Goal: Transaction & Acquisition: Purchase product/service

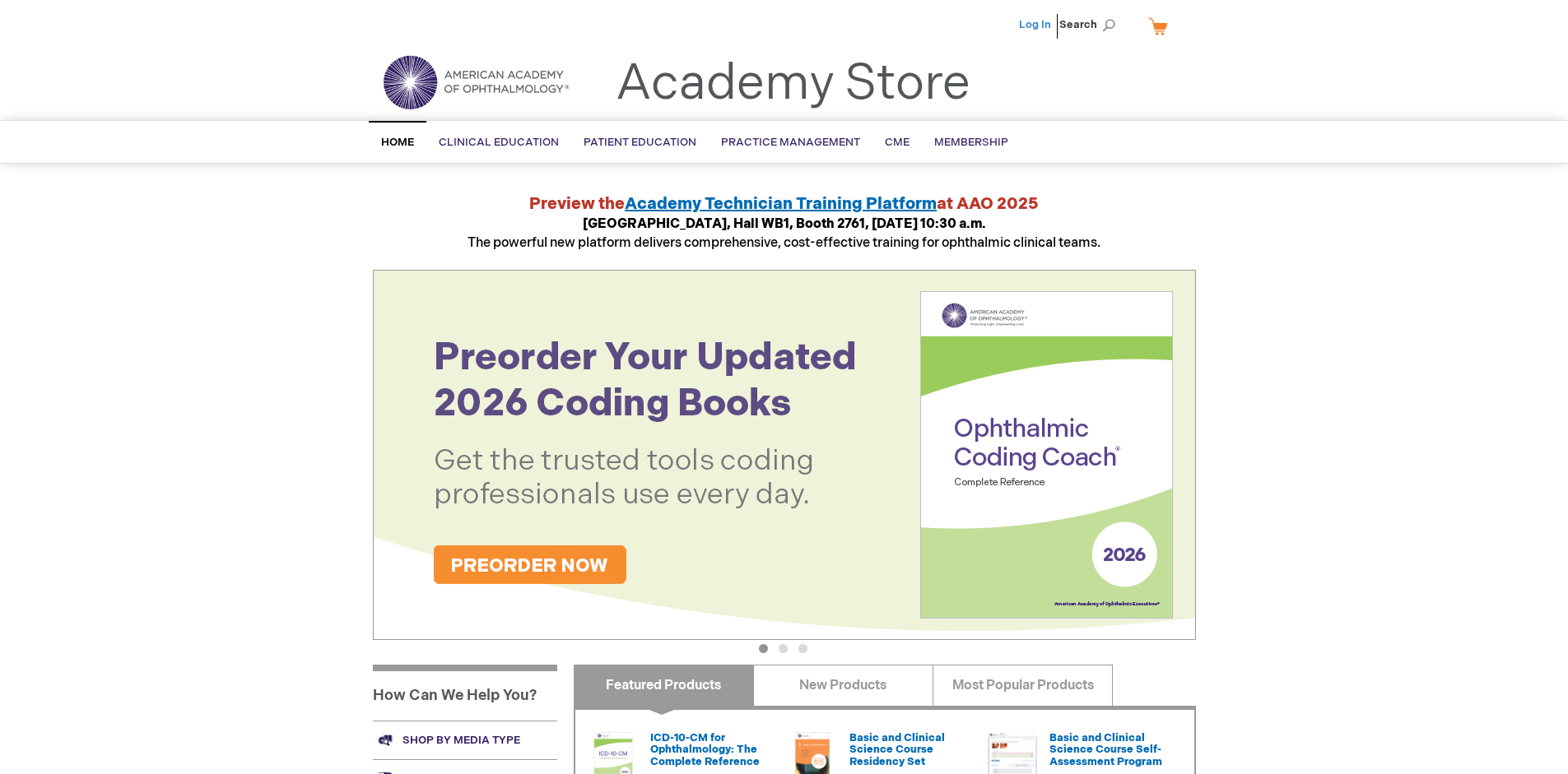
click at [1036, 25] on link "Log In" at bounding box center [1034, 25] width 32 height 13
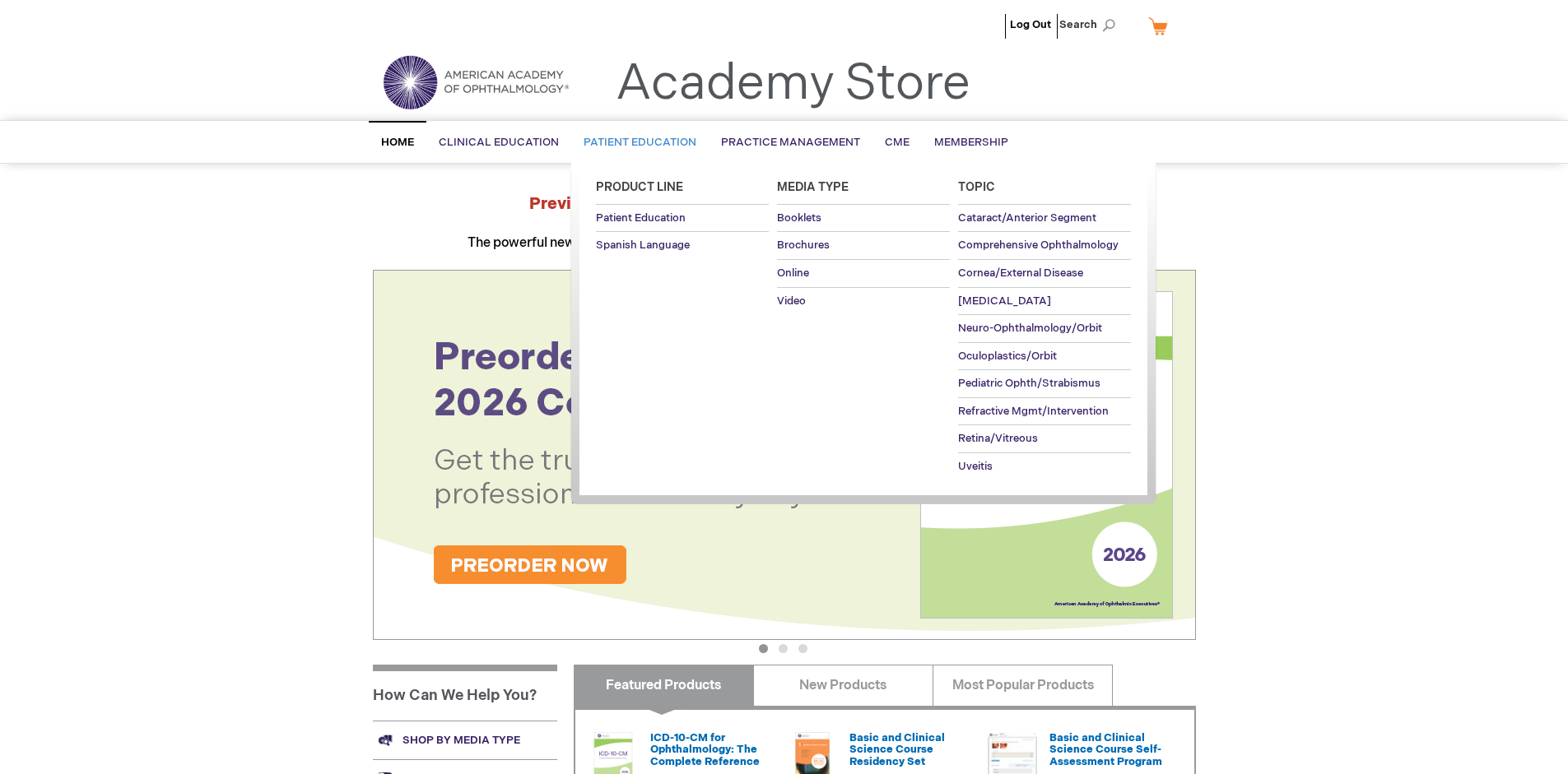
click at [635, 142] on span "Patient Education" at bounding box center [640, 143] width 113 height 13
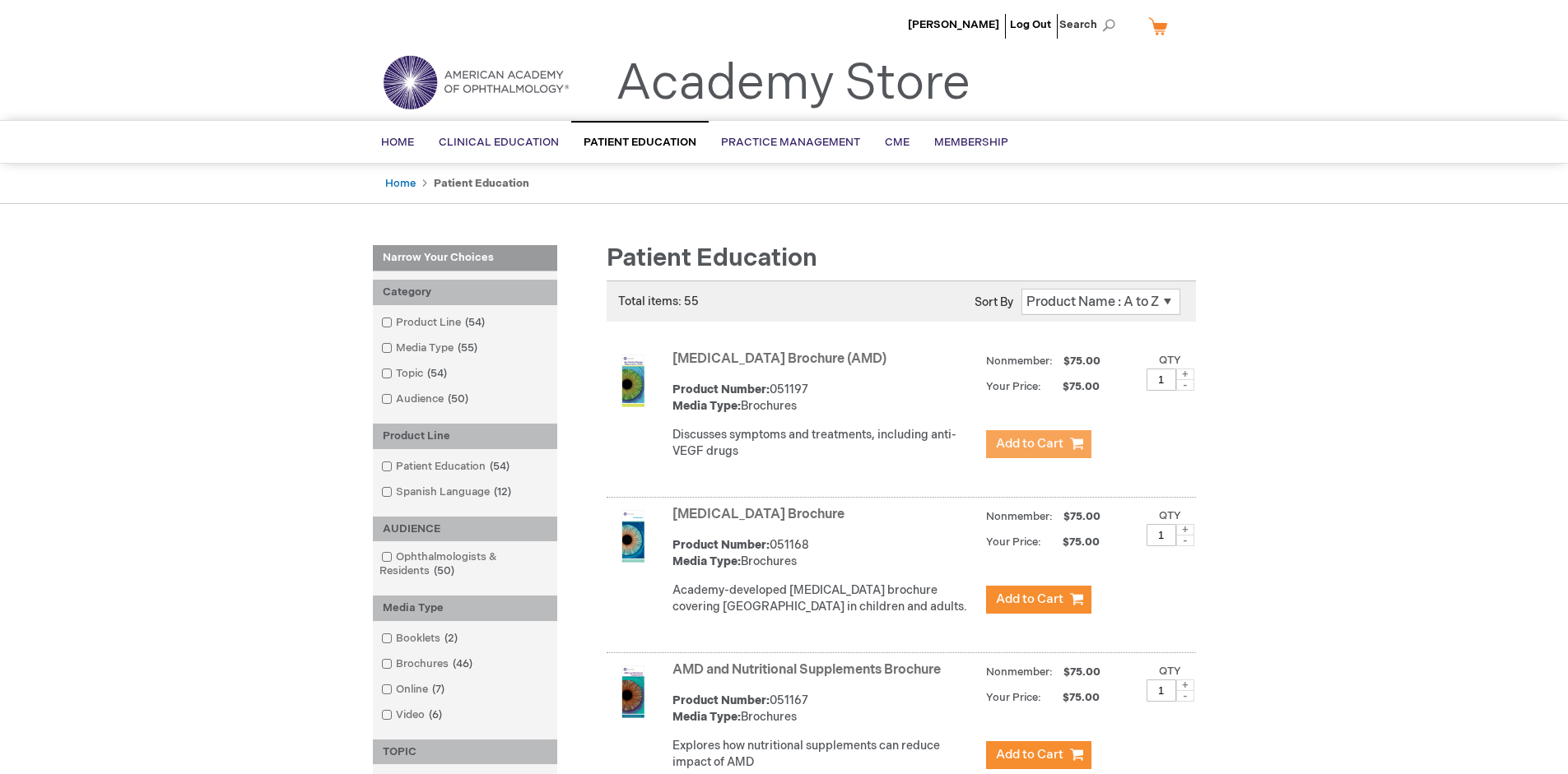
click at [1038, 444] on span "Add to Cart" at bounding box center [1029, 444] width 67 height 15
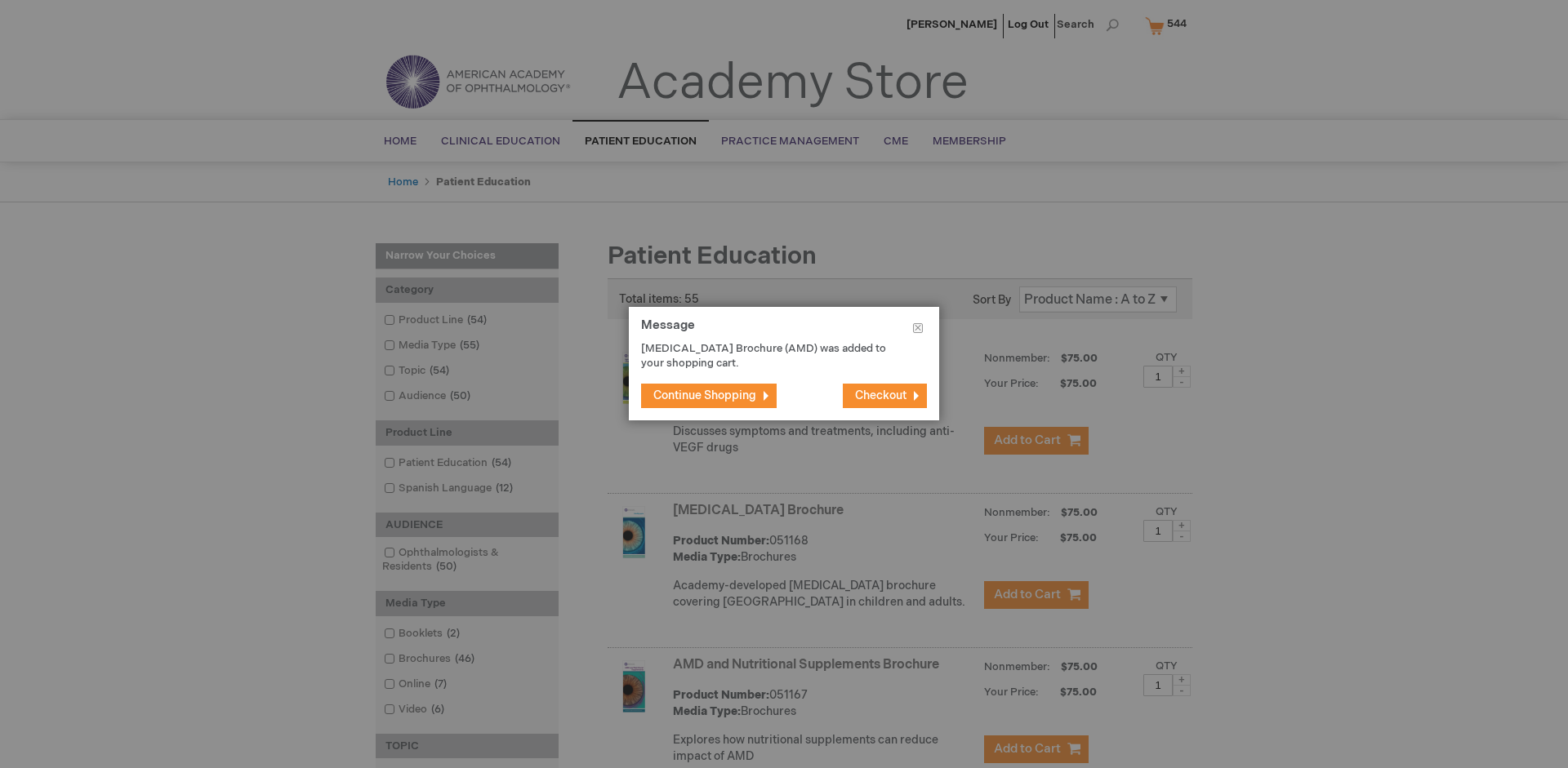
click at [705, 395] on span "Continue Shopping" at bounding box center [705, 395] width 103 height 14
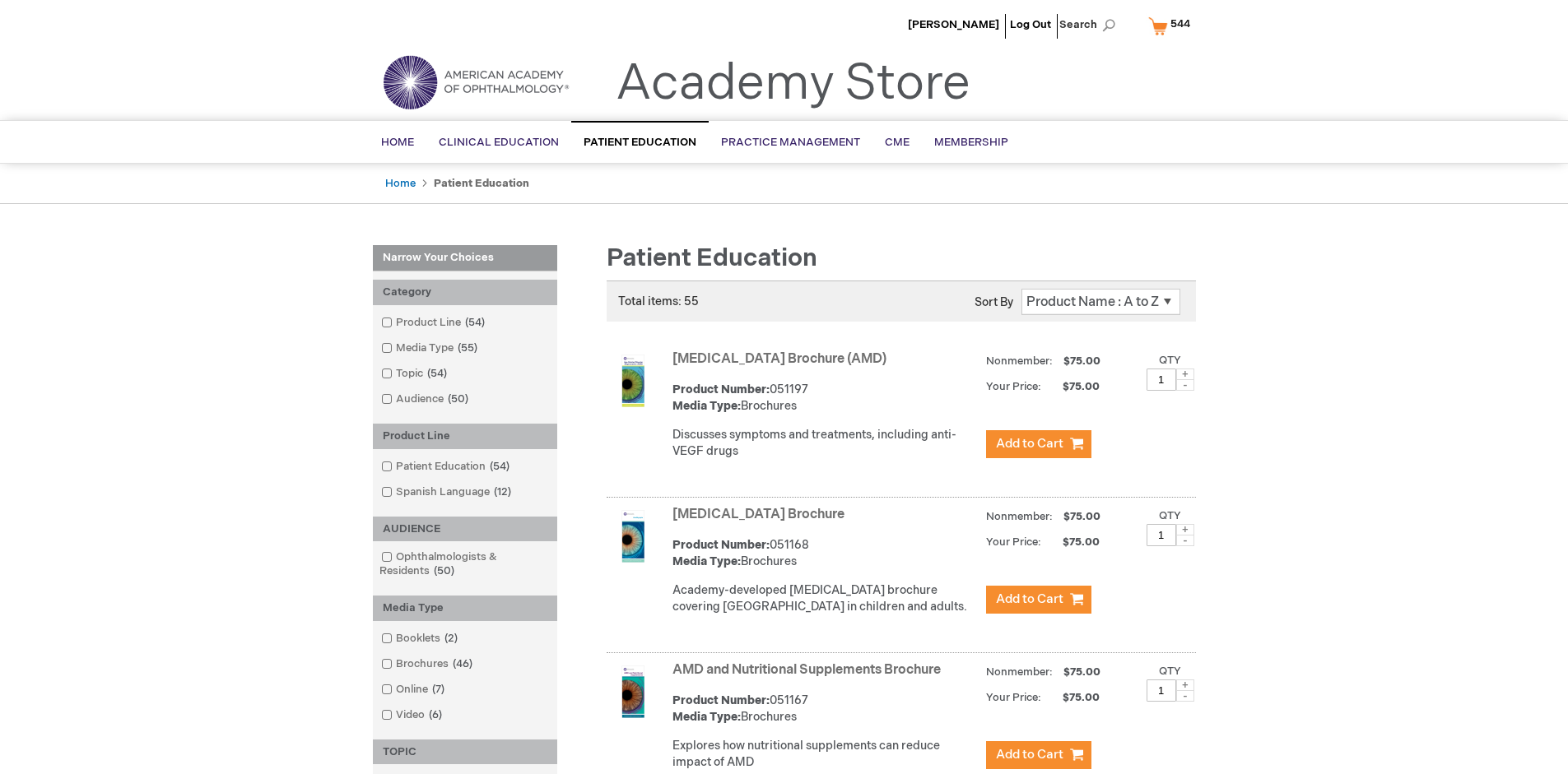
click at [809, 678] on link "AMD and Nutritional Supplements Brochure" at bounding box center [807, 670] width 269 height 15
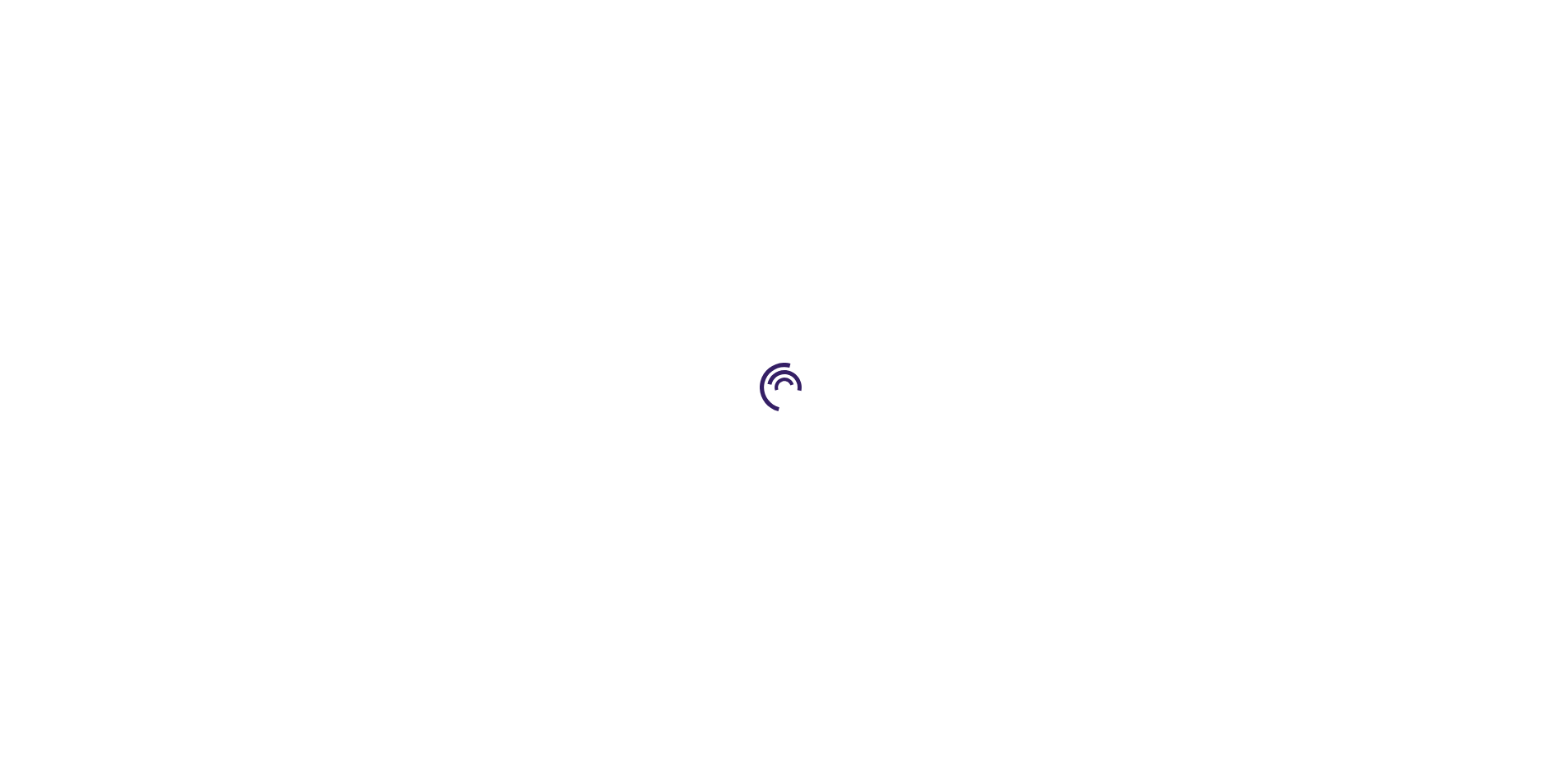
type input "1"
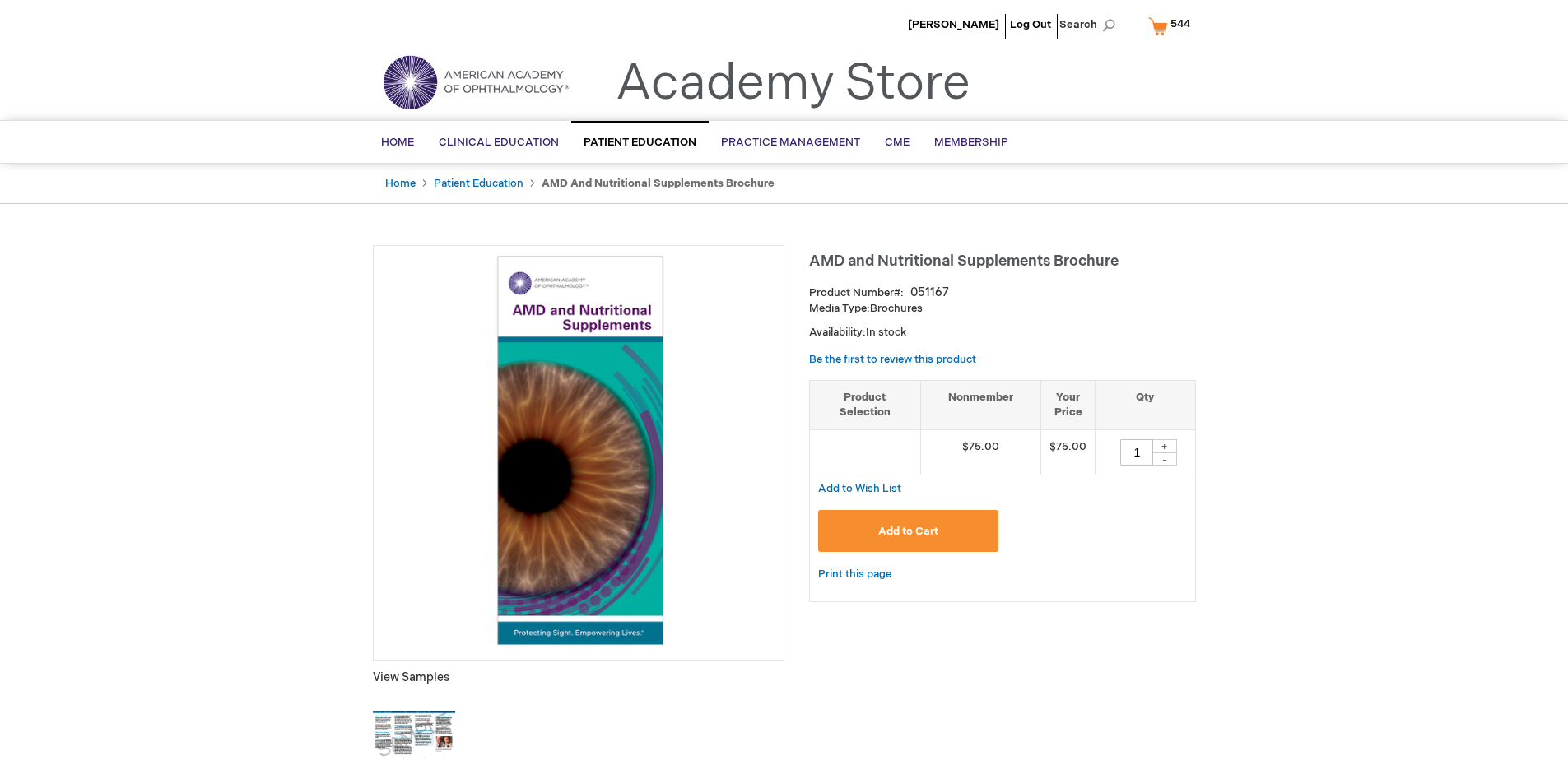
click at [907, 530] on span "Add to Cart" at bounding box center [908, 531] width 60 height 13
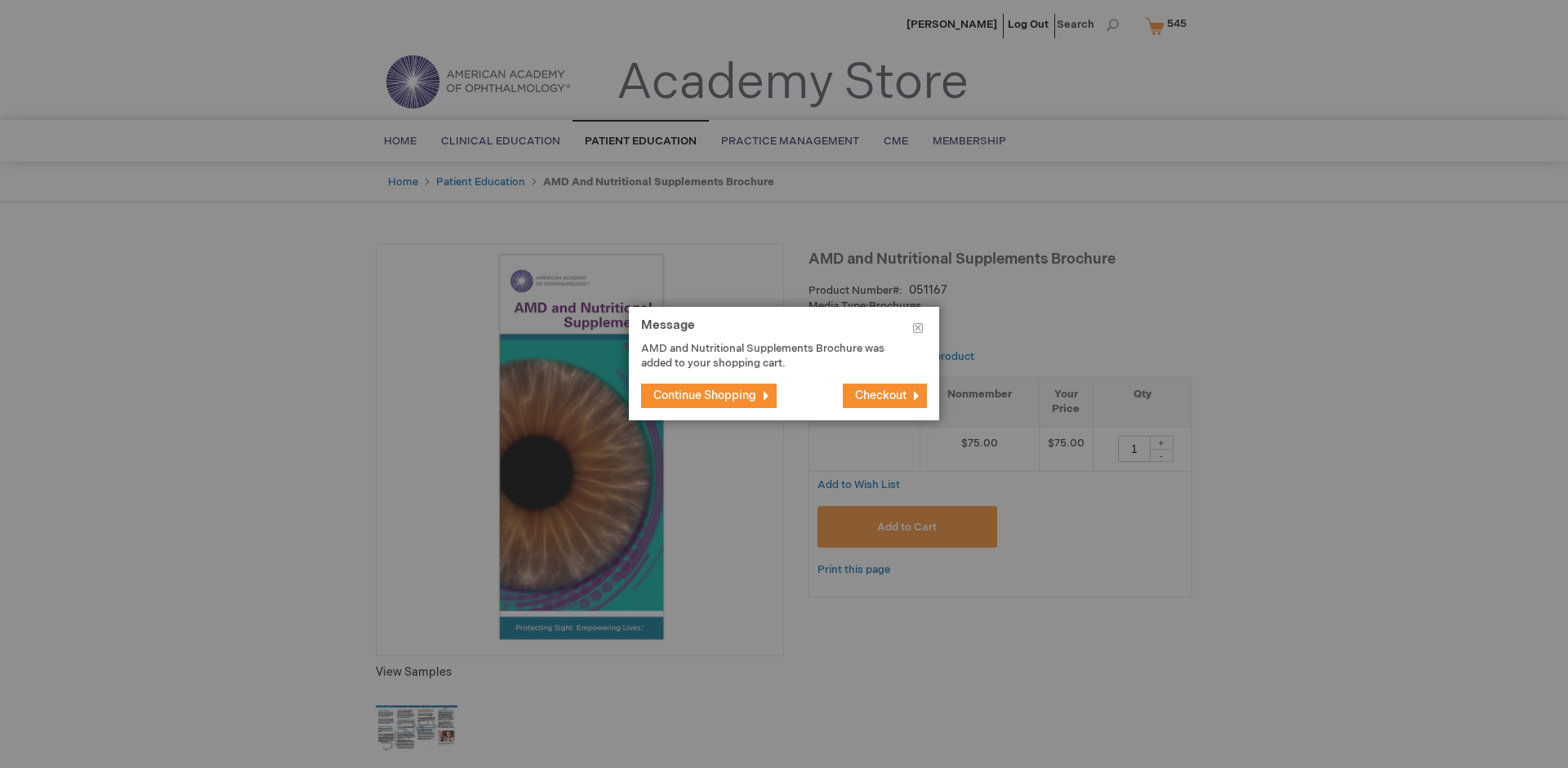
click at [705, 395] on span "Continue Shopping" at bounding box center [705, 395] width 103 height 14
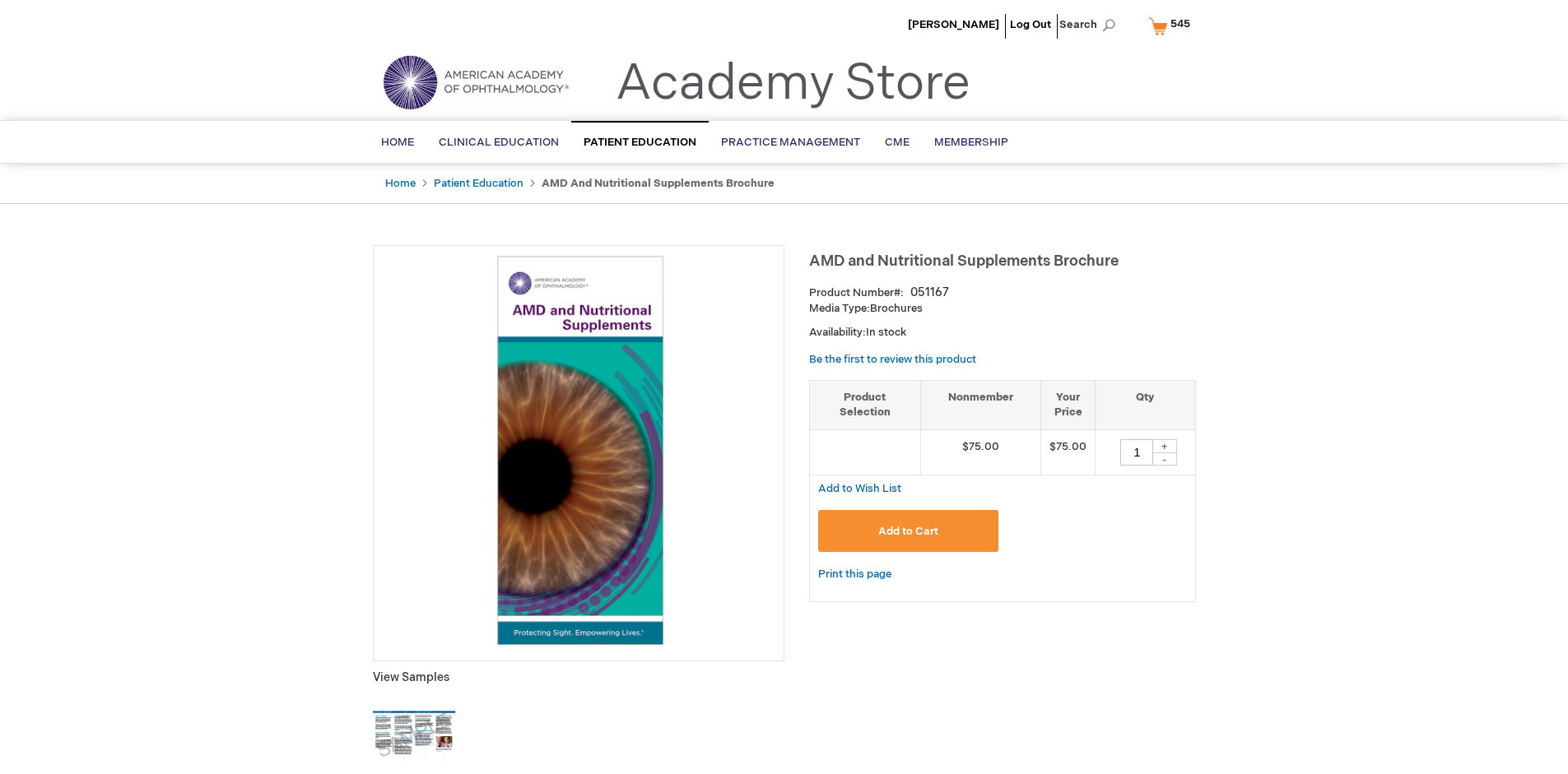
click at [1172, 26] on span "545" at bounding box center [1180, 24] width 20 height 13
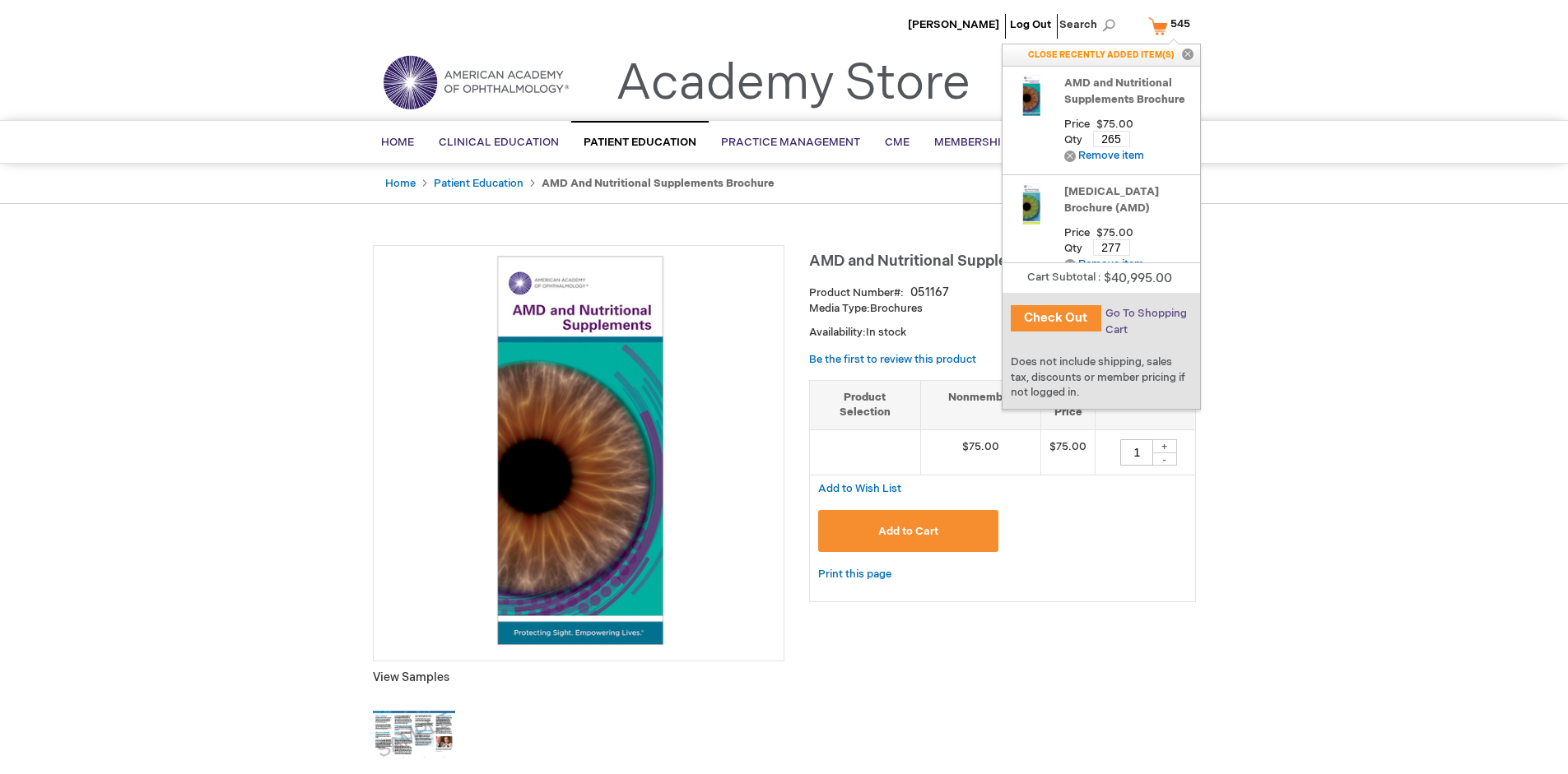
click at [1144, 314] on span "Go To Shopping Cart" at bounding box center [1145, 321] width 82 height 30
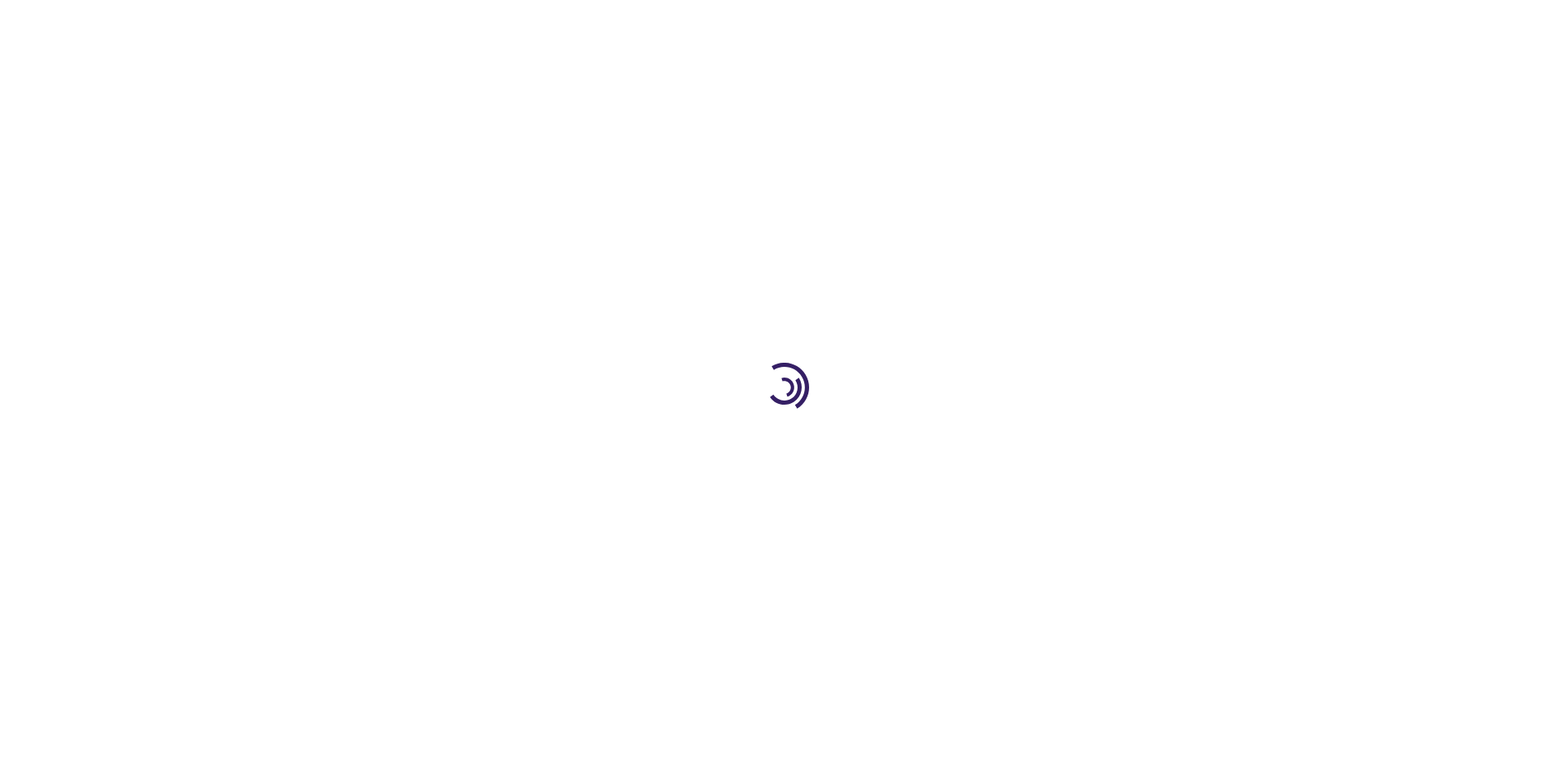
select select "US"
select select "41"
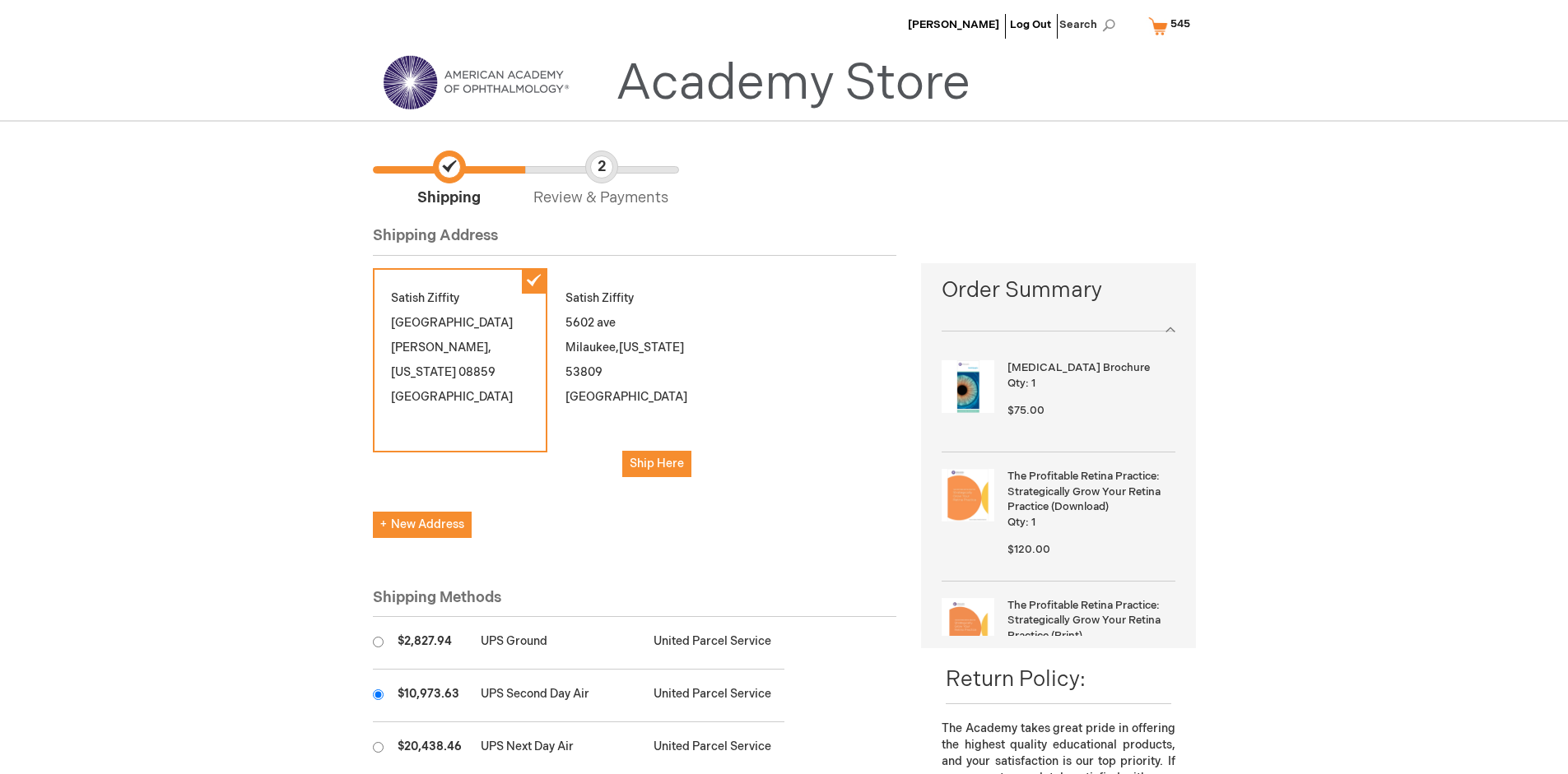
click at [378, 694] on input "radio" at bounding box center [378, 694] width 11 height 11
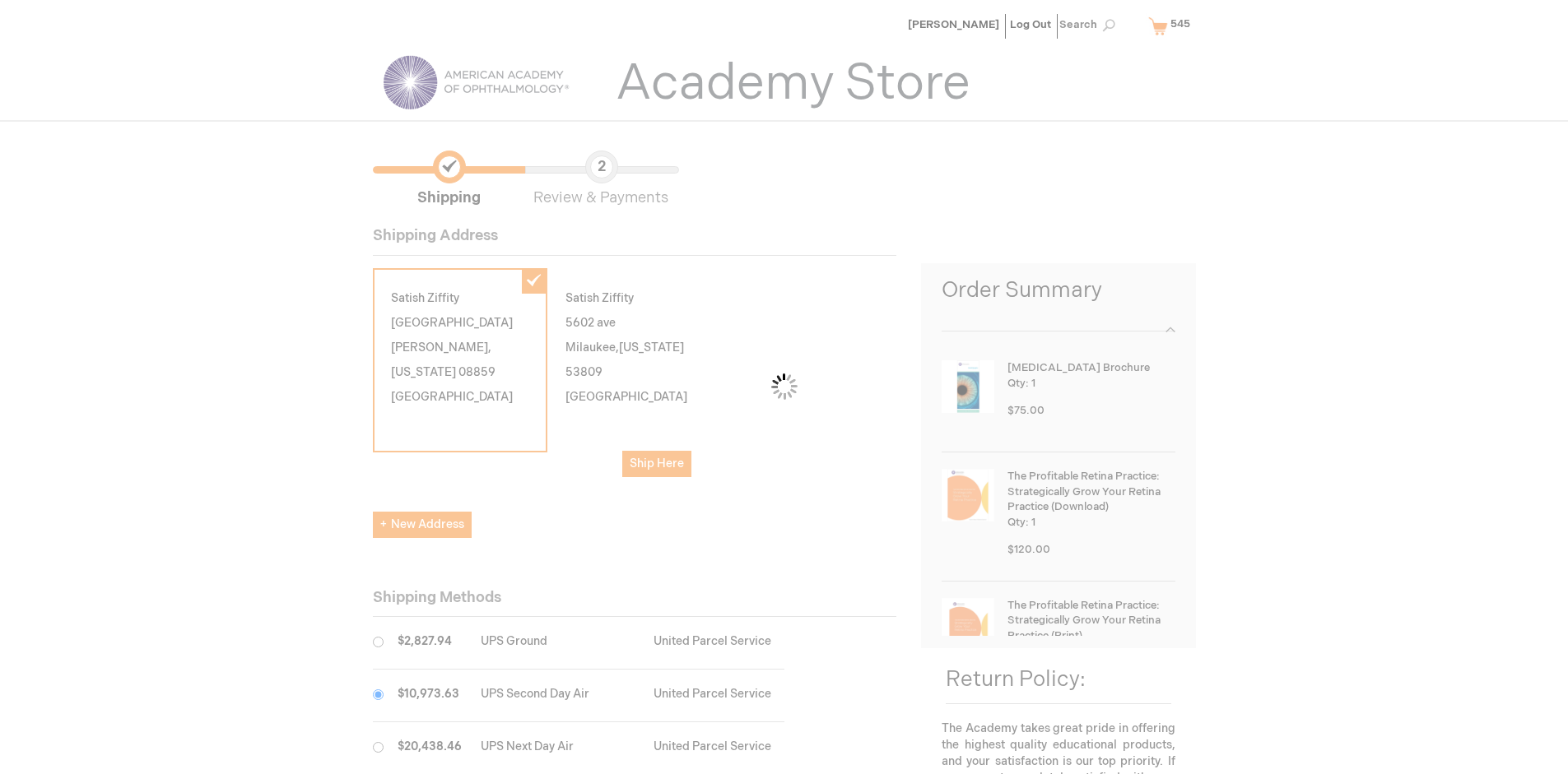
scroll to position [82, 0]
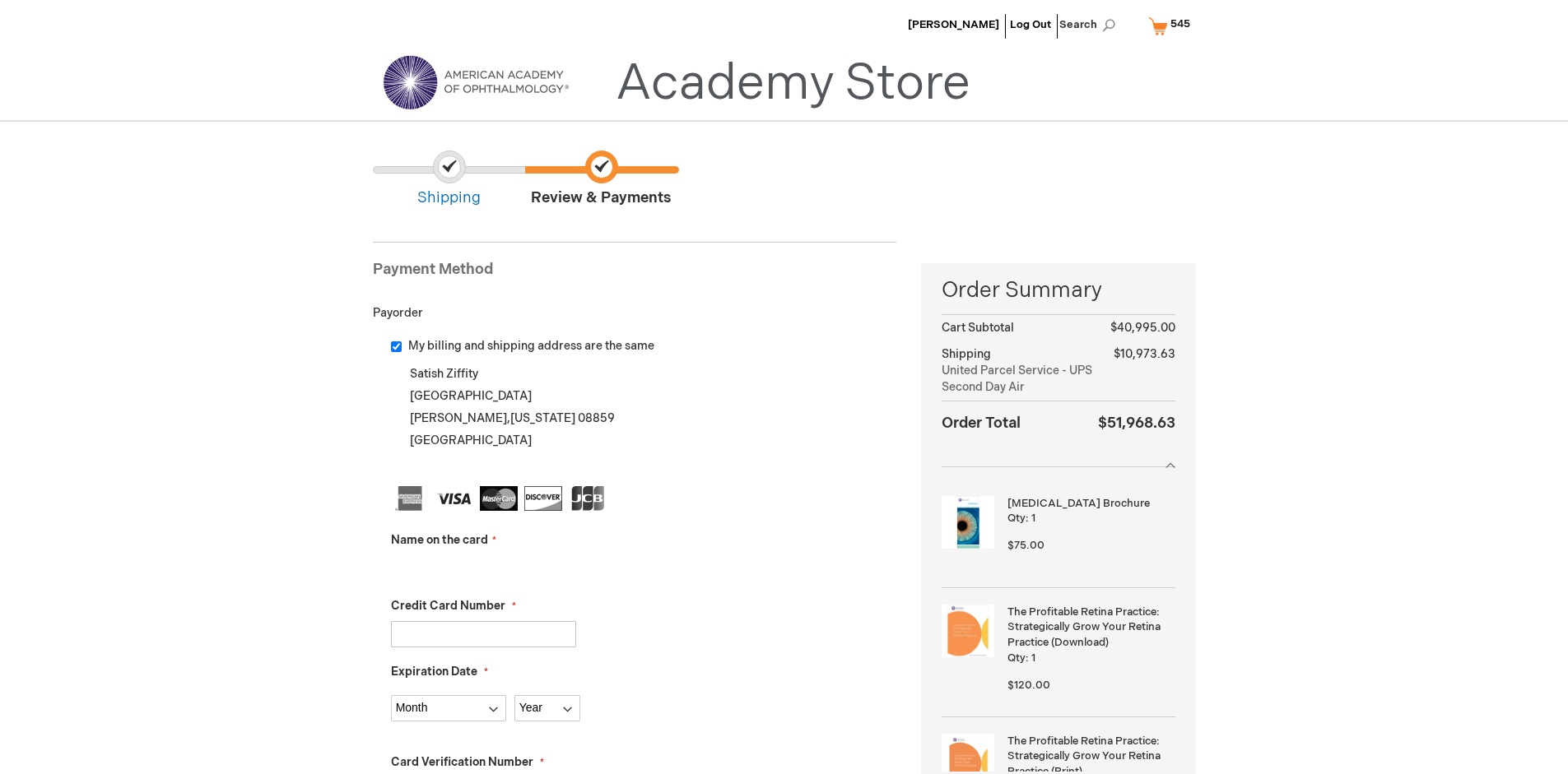
click at [483, 568] on input "Name on the card" at bounding box center [483, 568] width 185 height 26
